Goal: Find contact information: Find contact information

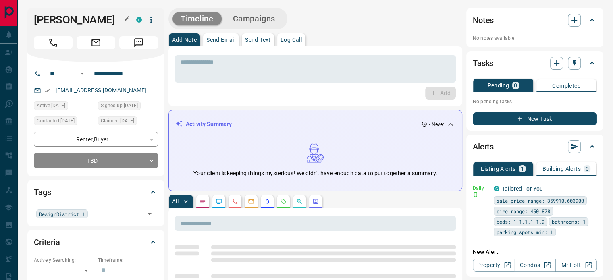
click at [127, 17] on icon "button" at bounding box center [127, 18] width 5 height 5
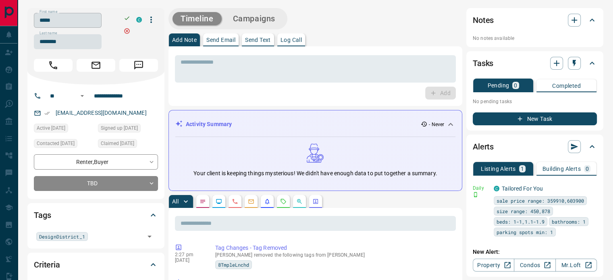
click at [91, 25] on input "*****" at bounding box center [68, 20] width 68 height 15
click at [81, 50] on div "First name ***** First name Last name ******** Last name C" at bounding box center [95, 46] width 137 height 77
click at [83, 46] on input "********" at bounding box center [68, 41] width 68 height 15
click at [103, 96] on input "**********" at bounding box center [122, 96] width 63 height 13
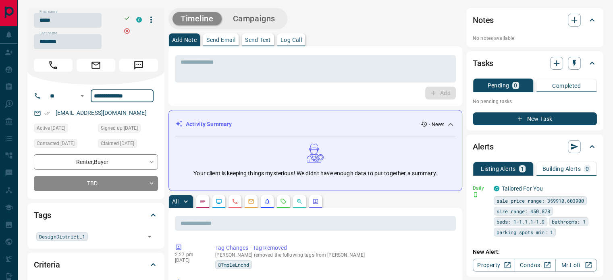
click at [133, 112] on div "[EMAIL_ADDRESS][DOMAIN_NAME]" at bounding box center [96, 112] width 124 height 13
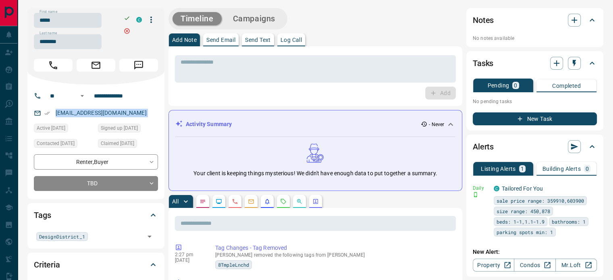
scroll to position [81, 0]
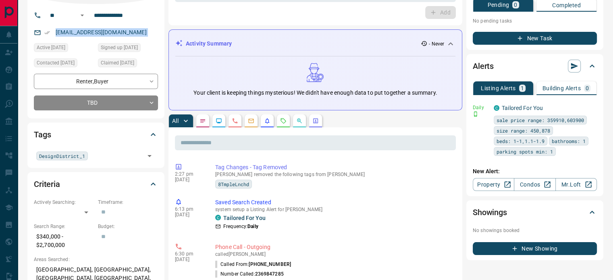
click at [235, 124] on button "button" at bounding box center [235, 121] width 13 height 13
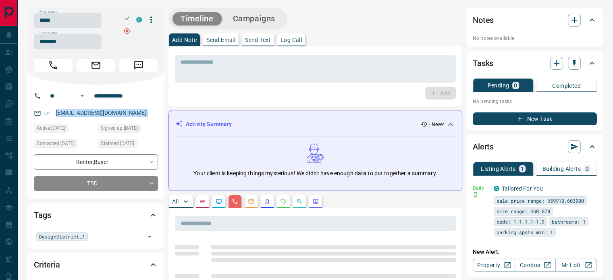
scroll to position [161, 0]
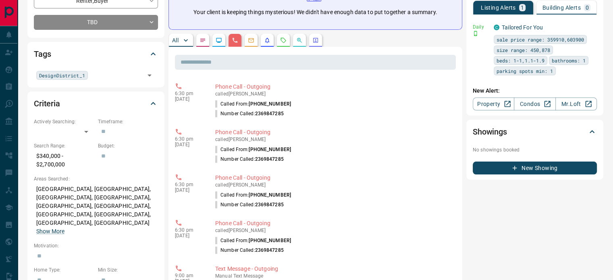
click at [82, 192] on p "[GEOGRAPHIC_DATA], [GEOGRAPHIC_DATA], [GEOGRAPHIC_DATA], [GEOGRAPHIC_DATA], [GE…" at bounding box center [96, 211] width 124 height 56
click at [98, 193] on p "[GEOGRAPHIC_DATA], [GEOGRAPHIC_DATA], [GEOGRAPHIC_DATA], [GEOGRAPHIC_DATA], [GE…" at bounding box center [96, 211] width 124 height 56
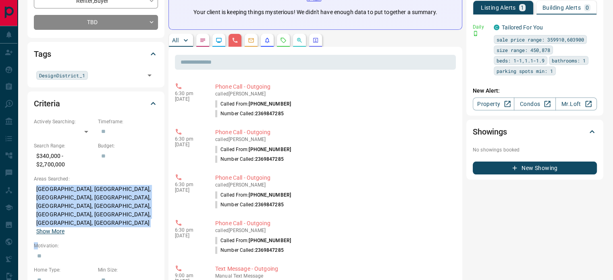
click at [98, 193] on p "[GEOGRAPHIC_DATA], [GEOGRAPHIC_DATA], [GEOGRAPHIC_DATA], [GEOGRAPHIC_DATA], [GE…" at bounding box center [96, 211] width 124 height 56
click at [65, 227] on button "Show More" at bounding box center [50, 231] width 28 height 8
click at [146, 205] on p "[GEOGRAPHIC_DATA], [GEOGRAPHIC_DATA], [GEOGRAPHIC_DATA], [GEOGRAPHIC_DATA], [GE…" at bounding box center [96, 211] width 124 height 56
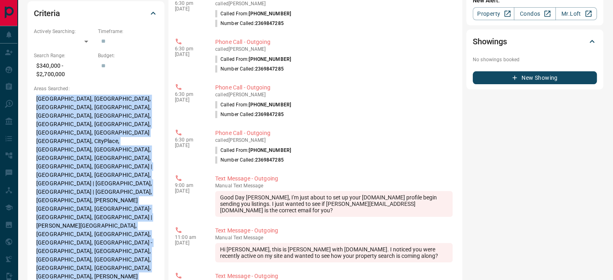
scroll to position [242, 0]
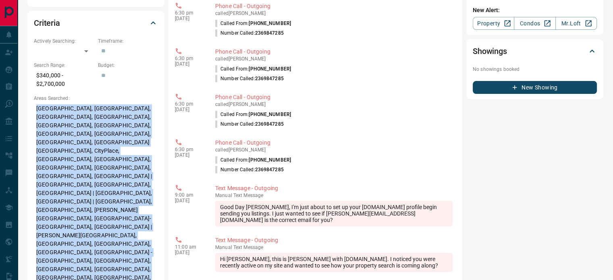
copy div "[GEOGRAPHIC_DATA], [GEOGRAPHIC_DATA], [GEOGRAPHIC_DATA], [GEOGRAPHIC_DATA], [GE…"
click at [288, 171] on li "Number Called: [PHONE_NUMBER]" at bounding box center [333, 170] width 237 height 10
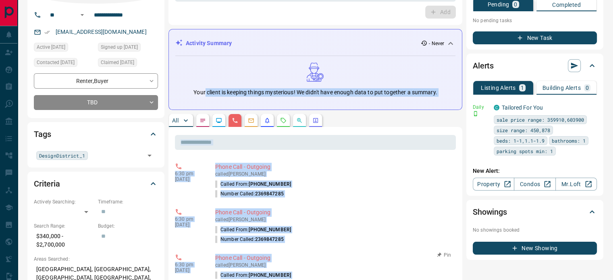
scroll to position [81, 0]
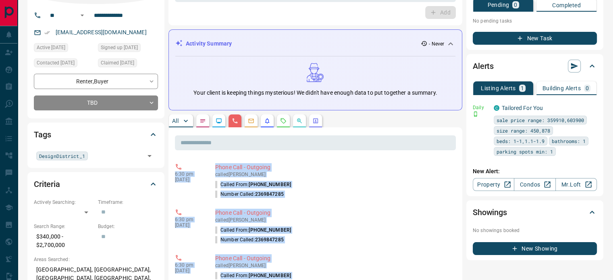
copy div "6:30 pm [DATE] Phone Call - Outgoing called [PERSON_NAME] Called From: [PHONE_N…"
drag, startPoint x: 288, startPoint y: 171, endPoint x: 173, endPoint y: 171, distance: 115.7
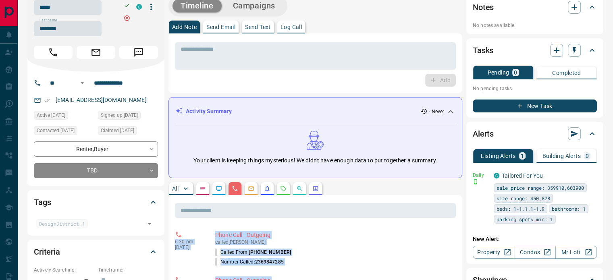
scroll to position [0, 0]
